Goal: Information Seeking & Learning: Learn about a topic

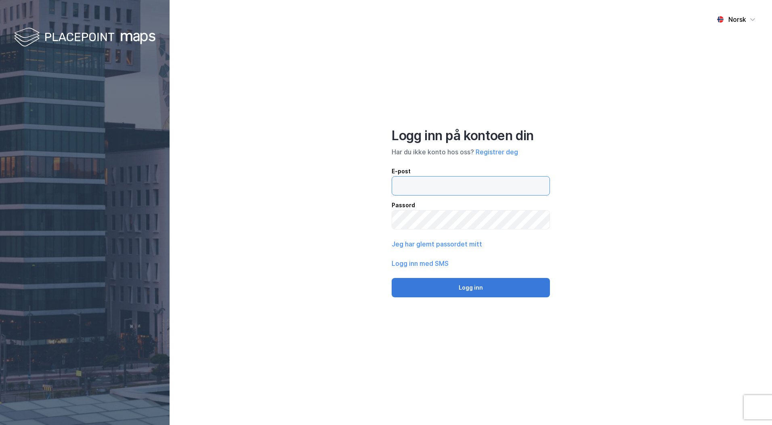
type input "[PERSON_NAME][EMAIL_ADDRESS][DOMAIN_NAME]"
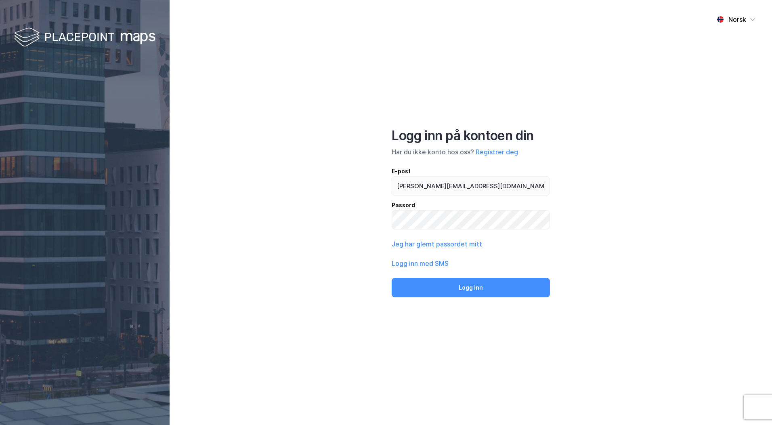
click at [460, 293] on button "Logg inn" at bounding box center [471, 287] width 158 height 19
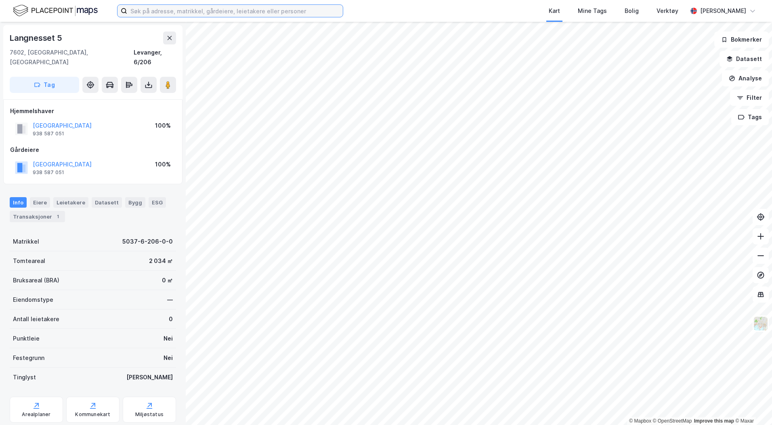
click at [159, 12] on input at bounding box center [235, 11] width 216 height 12
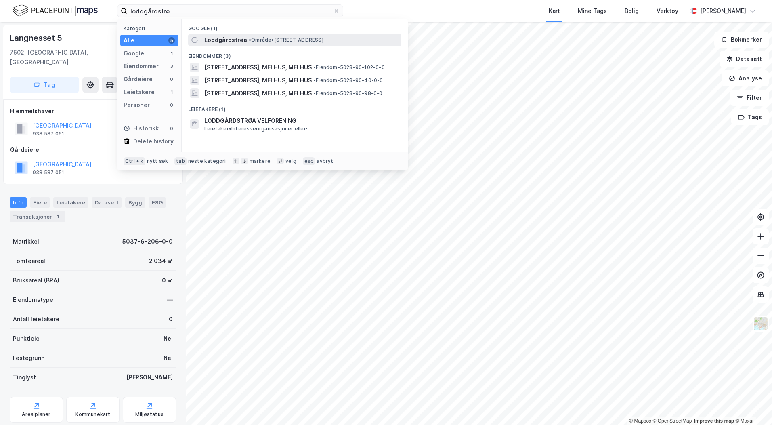
click at [322, 42] on span "• Område • [STREET_ADDRESS]" at bounding box center [286, 40] width 75 height 6
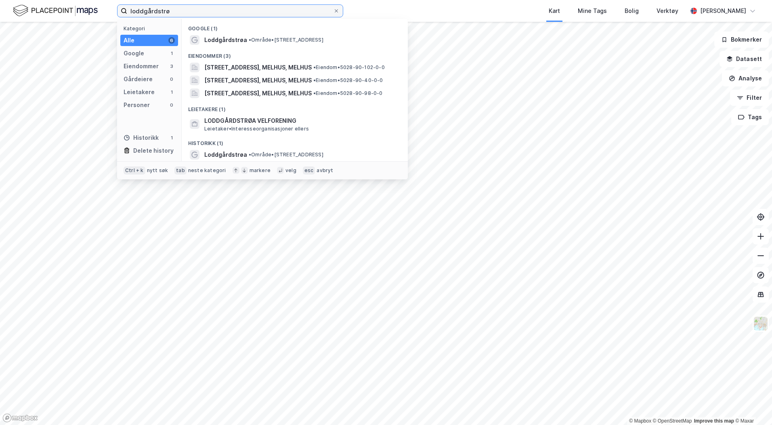
click at [198, 16] on input "loddgårdstrø" at bounding box center [230, 11] width 206 height 12
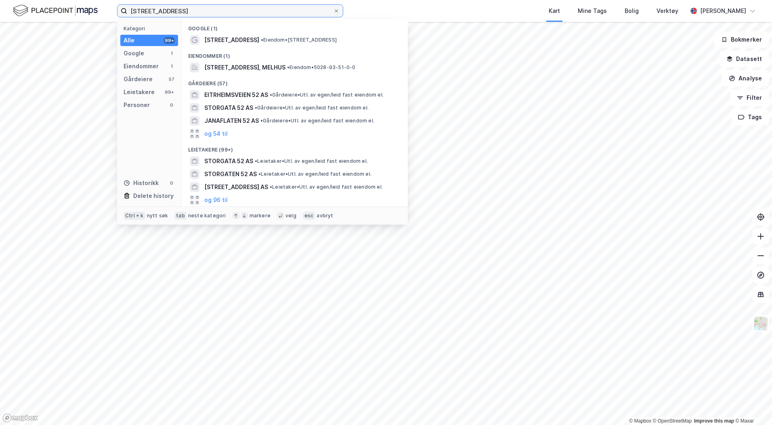
type input "[STREET_ADDRESS]"
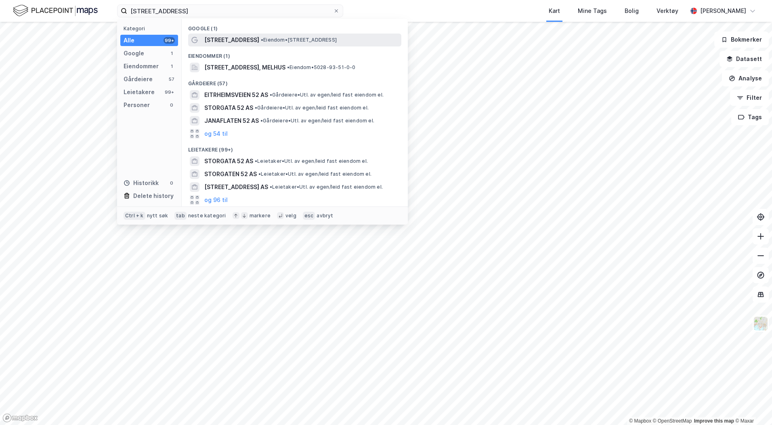
click at [268, 40] on span "• Eiendom • [STREET_ADDRESS]" at bounding box center [299, 40] width 76 height 6
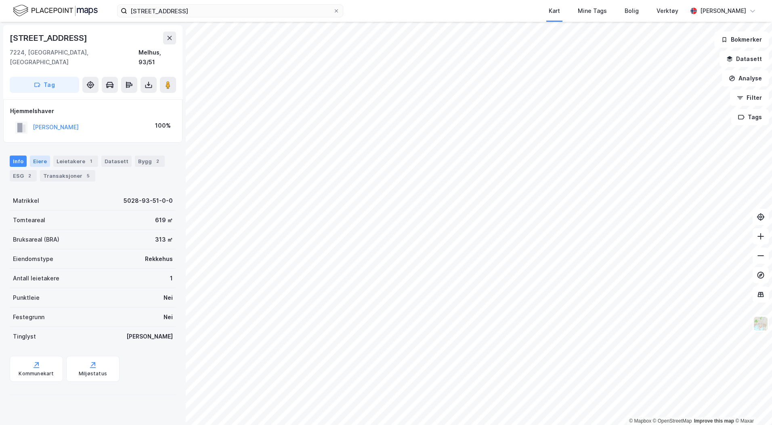
click at [44, 156] on div "Eiere" at bounding box center [40, 161] width 20 height 11
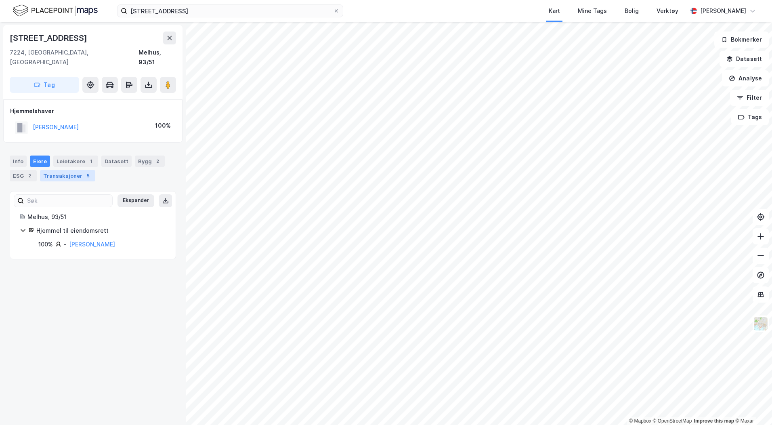
click at [65, 170] on div "Transaksjoner 5" at bounding box center [67, 175] width 55 height 11
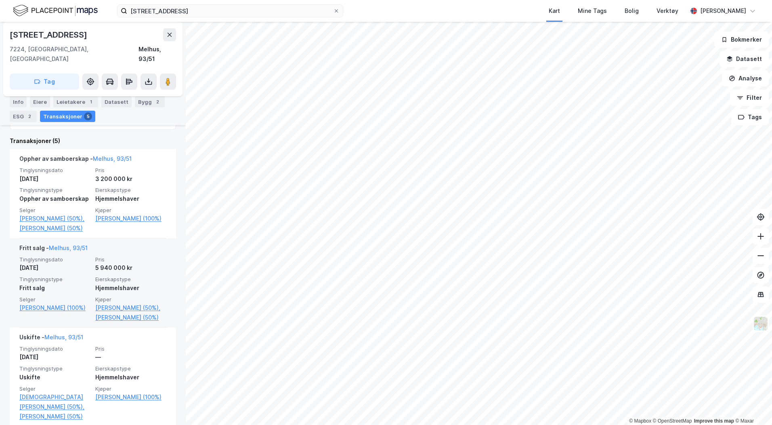
scroll to position [202, 0]
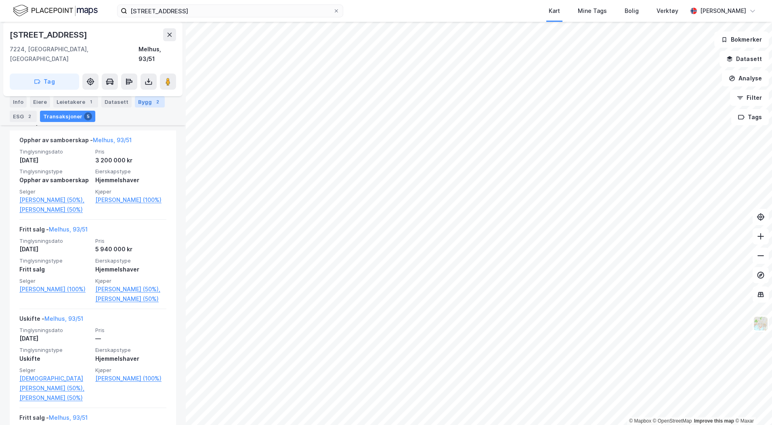
click at [143, 104] on div "Bygg 2" at bounding box center [150, 101] width 30 height 11
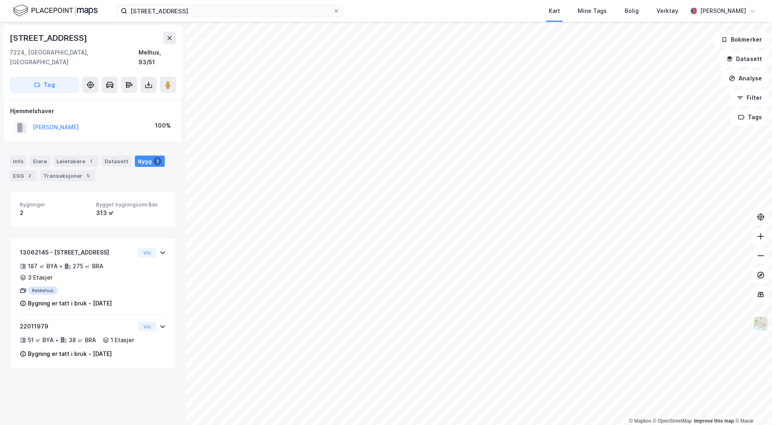
click at [761, 326] on img at bounding box center [760, 323] width 15 height 15
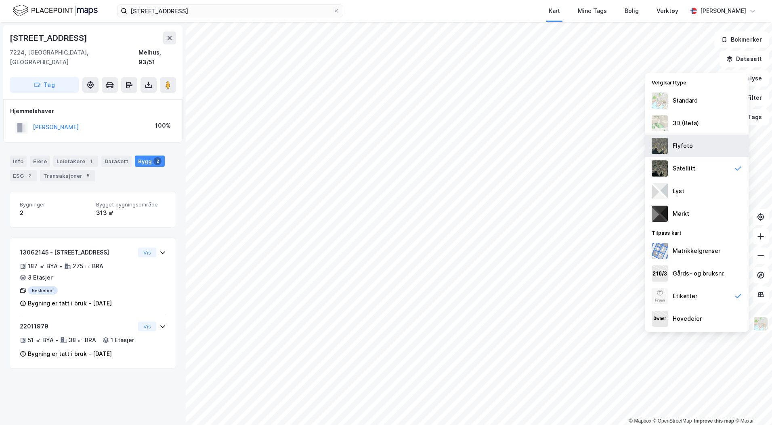
click at [709, 153] on div "Flyfoto" at bounding box center [696, 146] width 103 height 23
click at [171, 79] on button at bounding box center [168, 85] width 16 height 16
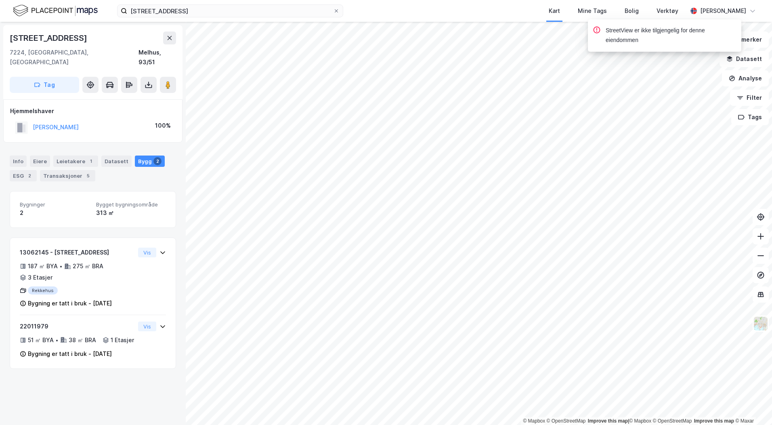
click at [239, 132] on div "© Mapbox © OpenStreetMap Improve this map | © Mapbox © OpenStreetMap Improve th…" at bounding box center [386, 223] width 772 height 403
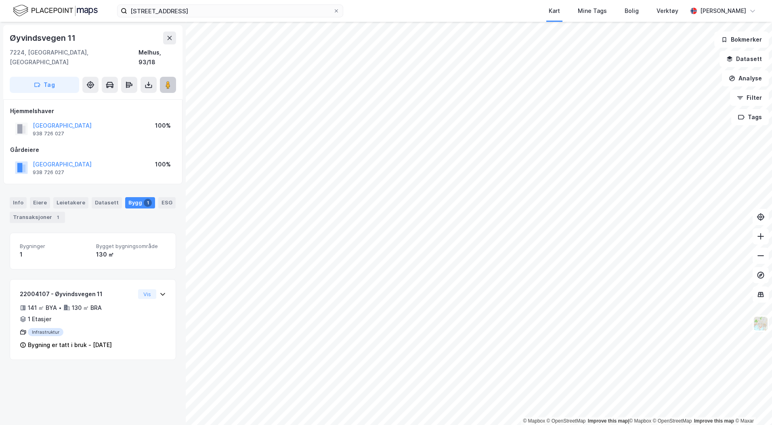
click at [168, 81] on image at bounding box center [168, 85] width 5 height 8
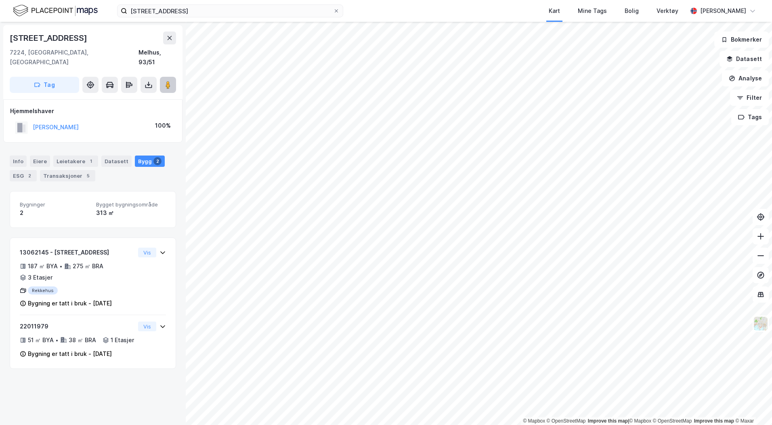
click at [172, 77] on button at bounding box center [168, 85] width 16 height 16
click at [34, 156] on div "Eiere" at bounding box center [40, 161] width 20 height 11
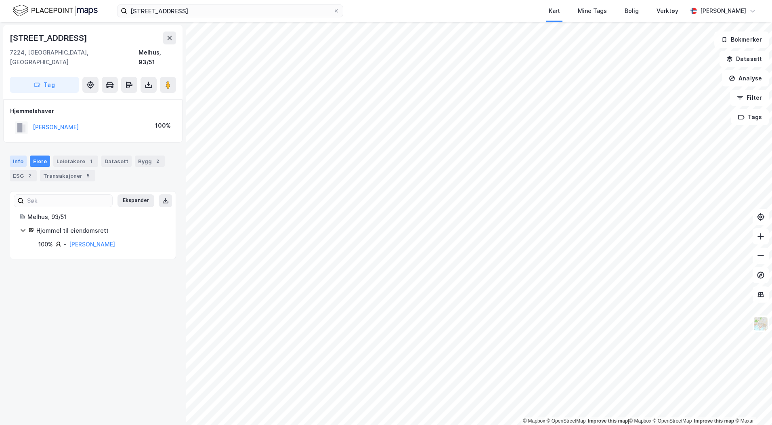
click at [23, 156] on div "Info" at bounding box center [18, 161] width 17 height 11
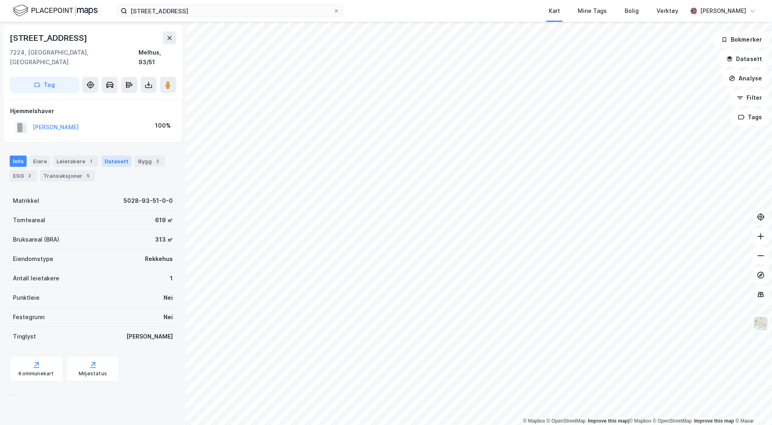
click at [107, 156] on div "Datasett" at bounding box center [116, 161] width 30 height 11
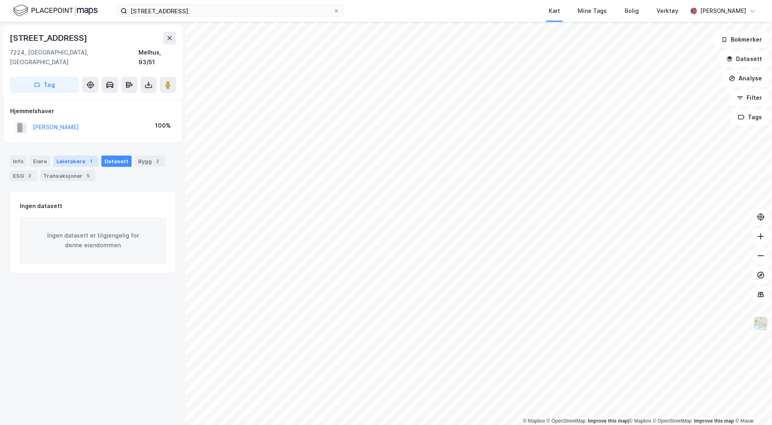
click at [69, 156] on div "Leietakere 1" at bounding box center [75, 161] width 45 height 11
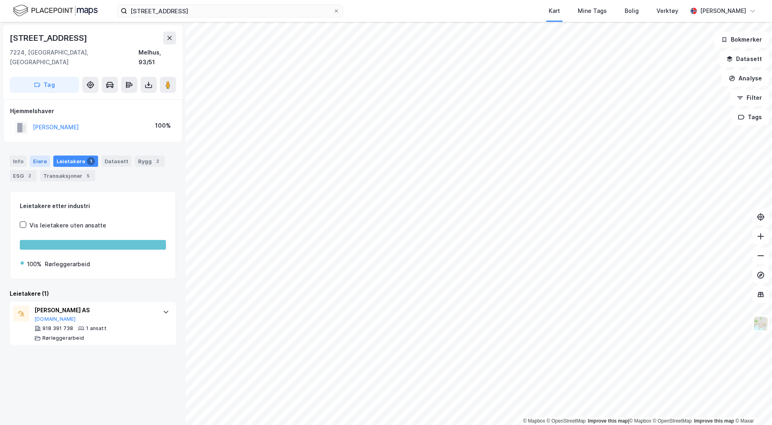
click at [32, 156] on div "Eiere" at bounding box center [40, 161] width 20 height 11
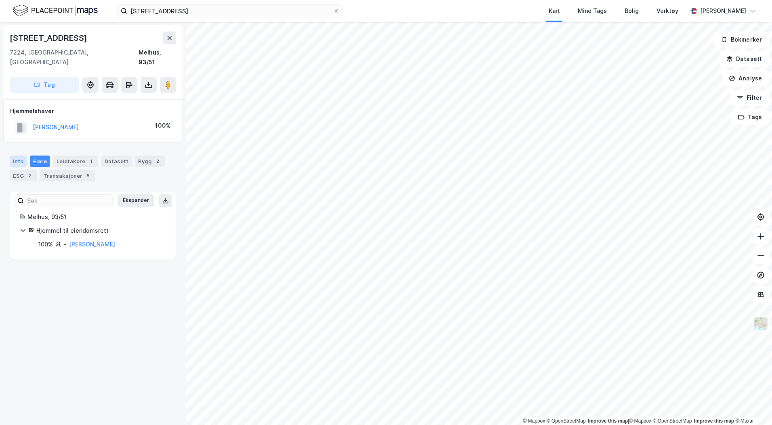
click at [15, 156] on div "Info" at bounding box center [18, 161] width 17 height 11
